Goal: Navigation & Orientation: Understand site structure

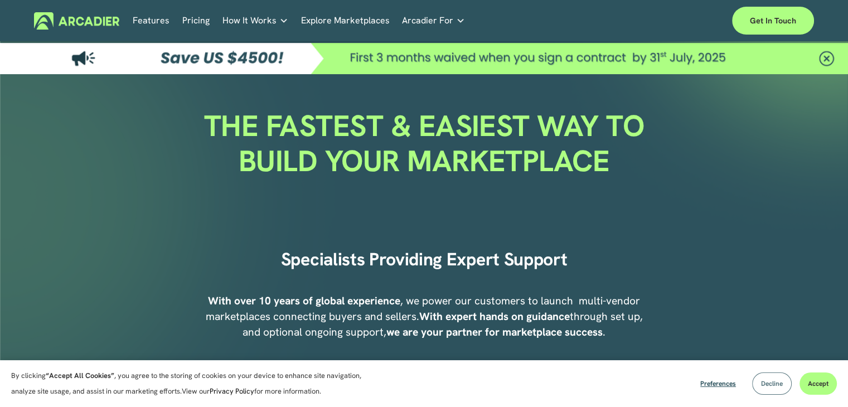
click at [761, 384] on span "Decline" at bounding box center [772, 383] width 22 height 9
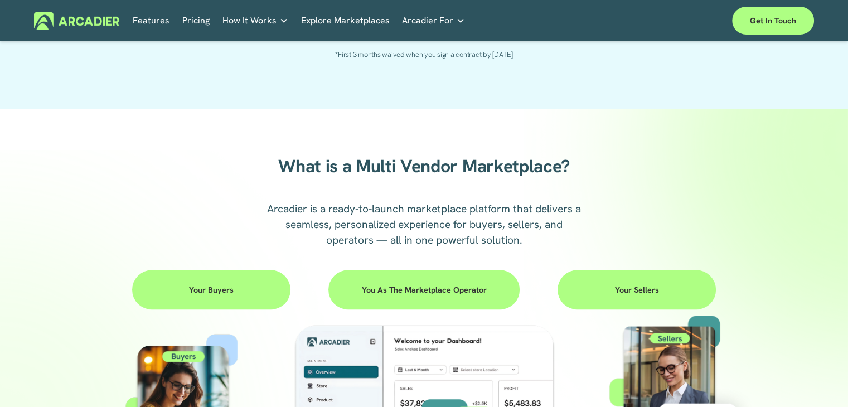
scroll to position [975, 0]
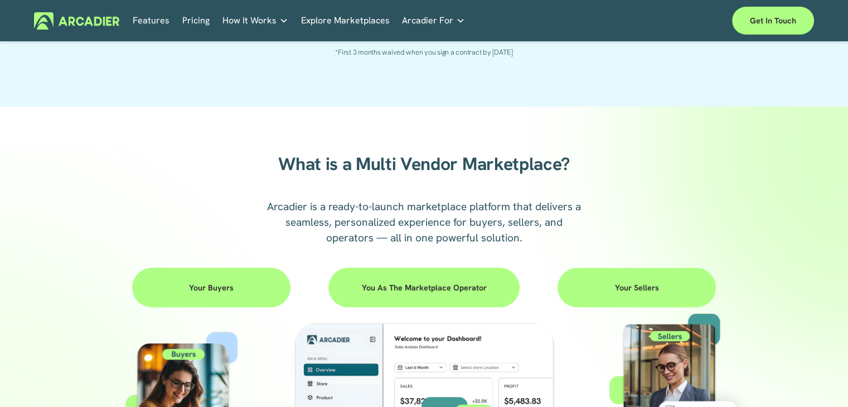
click at [157, 15] on link "Features" at bounding box center [151, 20] width 37 height 17
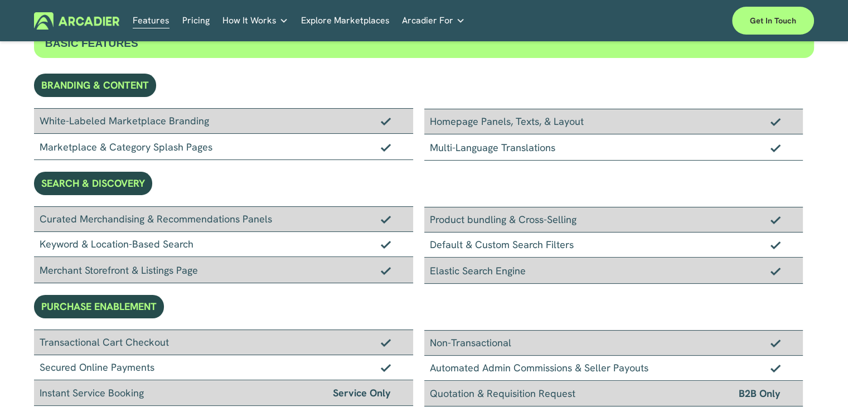
scroll to position [71, 0]
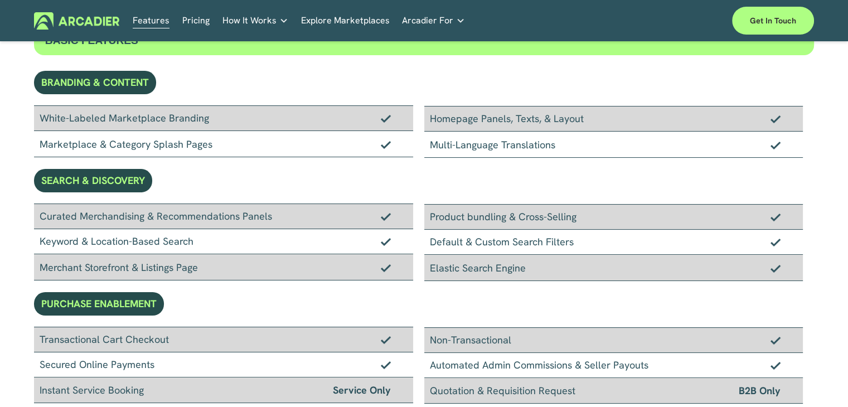
click at [204, 232] on div "Keyword & Location-Based Search" at bounding box center [223, 241] width 379 height 25
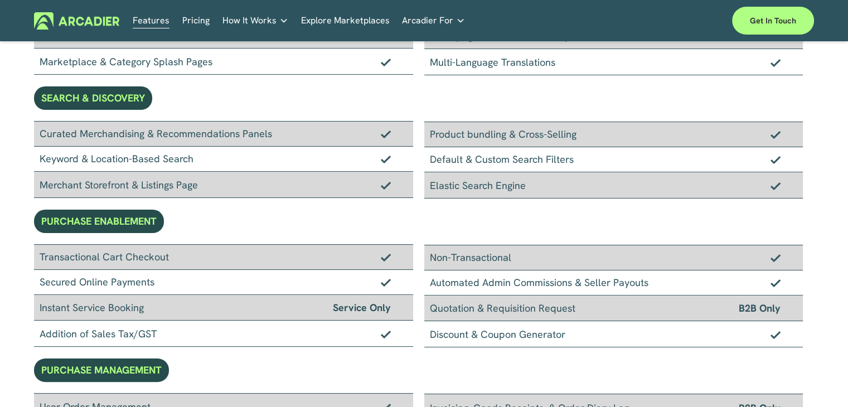
scroll to position [0, 0]
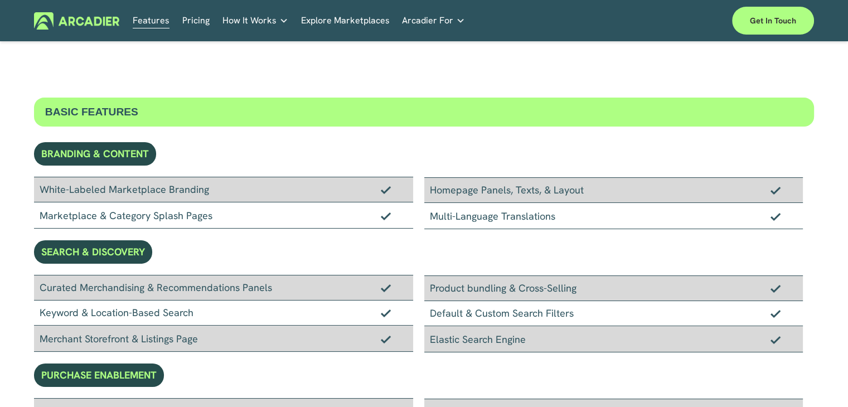
click at [344, 22] on link "Explore Marketplaces" at bounding box center [345, 20] width 89 height 17
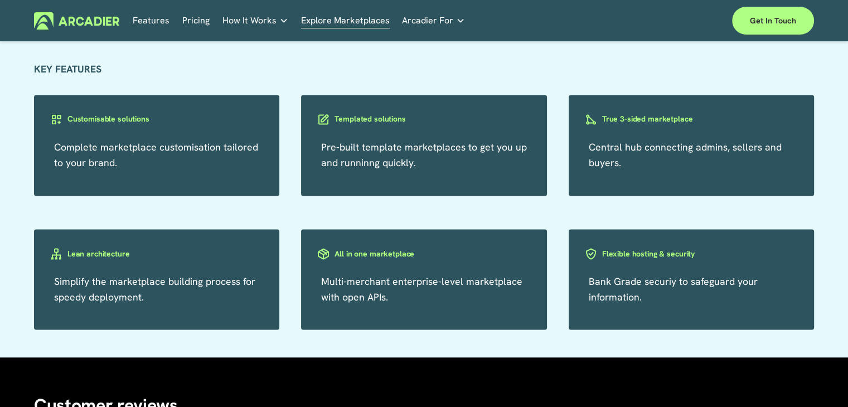
scroll to position [1925, 0]
